Goal: Navigation & Orientation: Find specific page/section

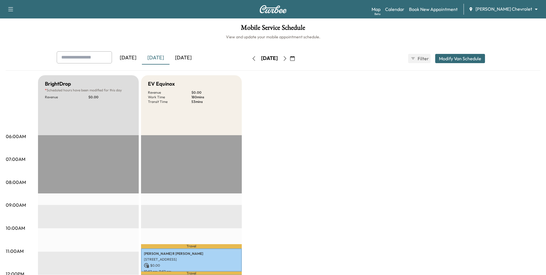
scroll to position [86, 0]
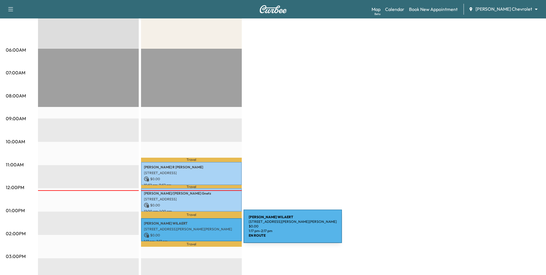
click at [200, 229] on div "[PERSON_NAME] [STREET_ADDRESS][PERSON_NAME][PERSON_NAME] $ 0.00 1:17 pm - 2:17 …" at bounding box center [191, 229] width 101 height 23
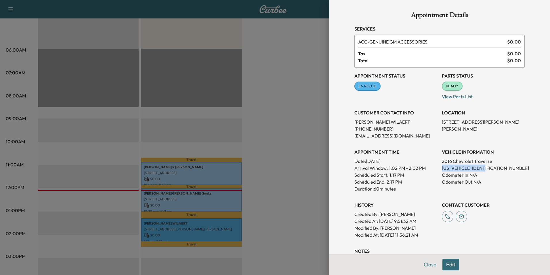
drag, startPoint x: 489, startPoint y: 166, endPoint x: 438, endPoint y: 168, distance: 51.6
click at [442, 168] on p "[US_VEHICLE_IDENTIFICATION_NUMBER]" at bounding box center [483, 167] width 83 height 7
drag, startPoint x: 486, startPoint y: 169, endPoint x: 436, endPoint y: 167, distance: 50.1
click at [436, 167] on div "Appointment Status EN ROUTE Mark as Not Ready Parts Status READY Mark as Not Re…" at bounding box center [440, 153] width 170 height 170
drag, startPoint x: 436, startPoint y: 167, endPoint x: 440, endPoint y: 167, distance: 4.6
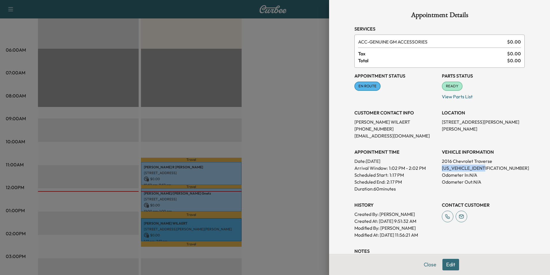
copy p "[US_VEHICLE_IDENTIFICATION_NUMBER]"
click at [310, 164] on div at bounding box center [275, 137] width 550 height 275
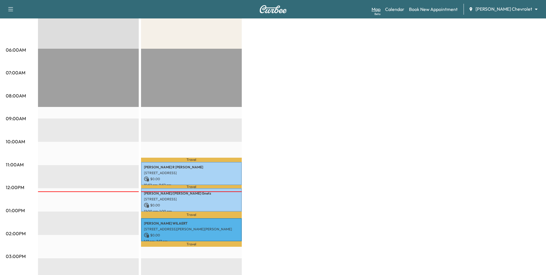
click at [381, 6] on link "Map Beta" at bounding box center [376, 9] width 9 height 7
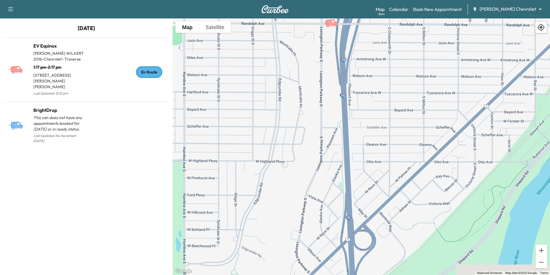
drag, startPoint x: 323, startPoint y: 65, endPoint x: 273, endPoint y: 121, distance: 74.8
click at [274, 121] on div "To activate drag with keyboard, press Alt + Enter. Once in keyboard drag state,…" at bounding box center [362, 146] width 378 height 256
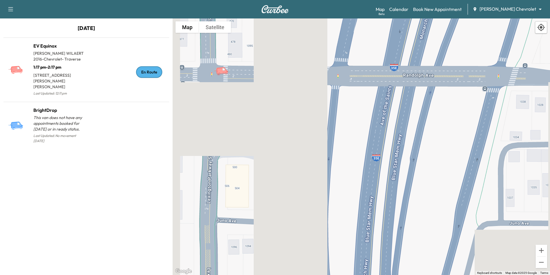
drag, startPoint x: 207, startPoint y: 54, endPoint x: 313, endPoint y: 97, distance: 115.2
click at [313, 97] on div "To activate drag with keyboard, press Alt + Enter. Once in keyboard drag state,…" at bounding box center [362, 146] width 378 height 256
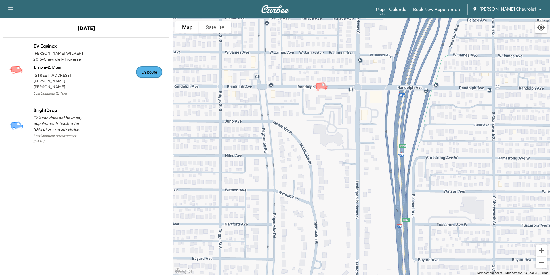
drag, startPoint x: 230, startPoint y: 88, endPoint x: 349, endPoint y: 92, distance: 118.7
click at [349, 92] on div "To activate drag with keyboard, press Alt + Enter. Once in keyboard drag state,…" at bounding box center [362, 146] width 378 height 256
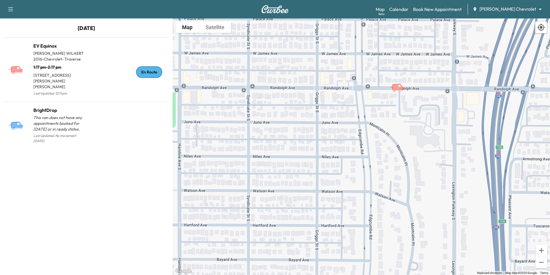
drag, startPoint x: 319, startPoint y: 101, endPoint x: 405, endPoint y: 102, distance: 86.1
click at [405, 102] on div "To activate drag with keyboard, press Alt + Enter. Once in keyboard drag state,…" at bounding box center [362, 146] width 378 height 256
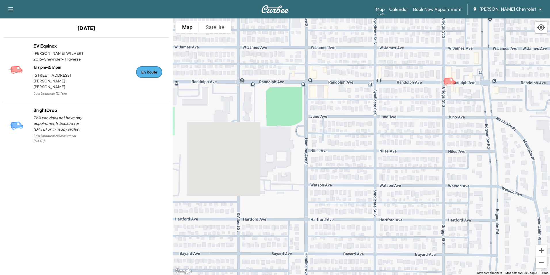
drag, startPoint x: 280, startPoint y: 115, endPoint x: 405, endPoint y: 109, distance: 125.6
click at [405, 109] on div "To activate drag with keyboard, press Alt + Enter. Once in keyboard drag state,…" at bounding box center [362, 146] width 378 height 256
click at [409, 11] on link "Calendar" at bounding box center [398, 9] width 19 height 7
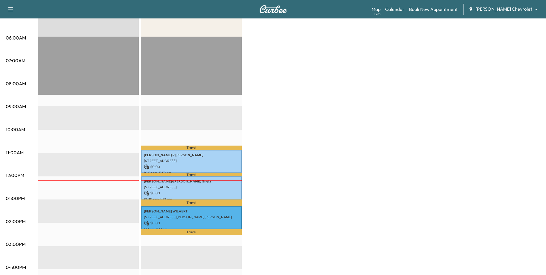
scroll to position [115, 0]
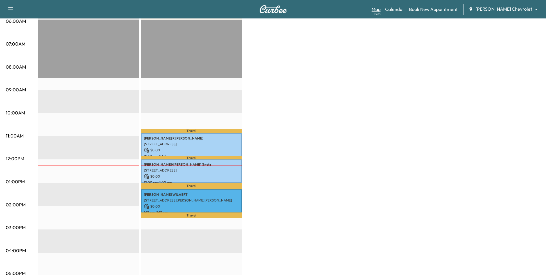
click at [381, 11] on link "Map Beta" at bounding box center [376, 9] width 9 height 7
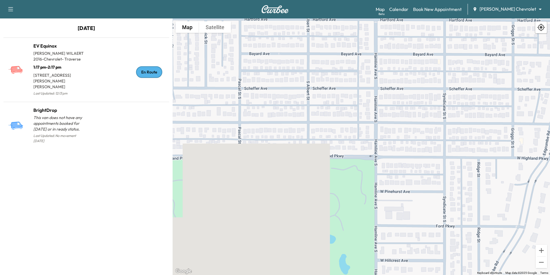
drag, startPoint x: 333, startPoint y: 51, endPoint x: 296, endPoint y: 124, distance: 81.8
click at [296, 124] on div "To activate drag with keyboard, press Alt + Enter. Once in keyboard drag state,…" at bounding box center [362, 146] width 378 height 256
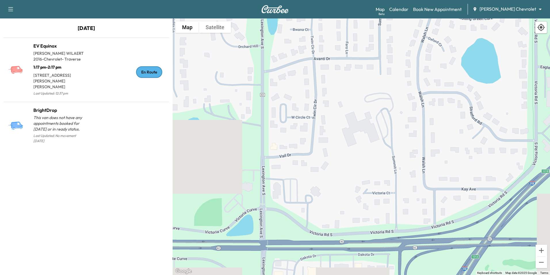
drag, startPoint x: 299, startPoint y: 178, endPoint x: 391, endPoint y: 166, distance: 92.6
click at [391, 166] on div "To activate drag with keyboard, press Alt + Enter. Once in keyboard drag state,…" at bounding box center [362, 146] width 378 height 256
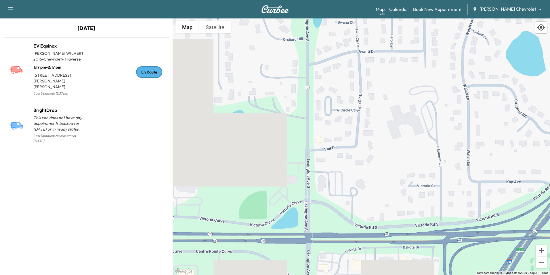
drag, startPoint x: 344, startPoint y: 175, endPoint x: 389, endPoint y: 167, distance: 45.9
click at [389, 167] on div "To activate drag with keyboard, press Alt + Enter. Once in keyboard drag state,…" at bounding box center [362, 146] width 378 height 256
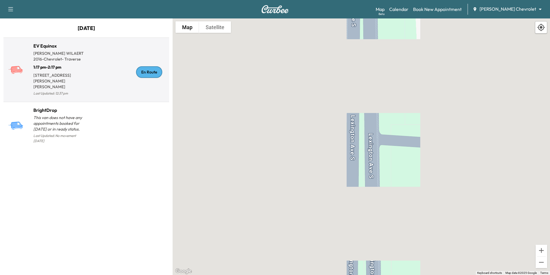
click at [82, 70] on p "[STREET_ADDRESS][PERSON_NAME][PERSON_NAME]" at bounding box center [59, 80] width 53 height 20
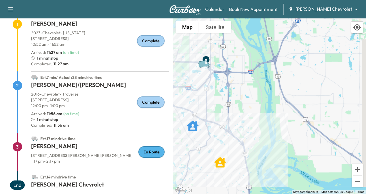
scroll to position [68, 0]
